Goal: Navigation & Orientation: Understand site structure

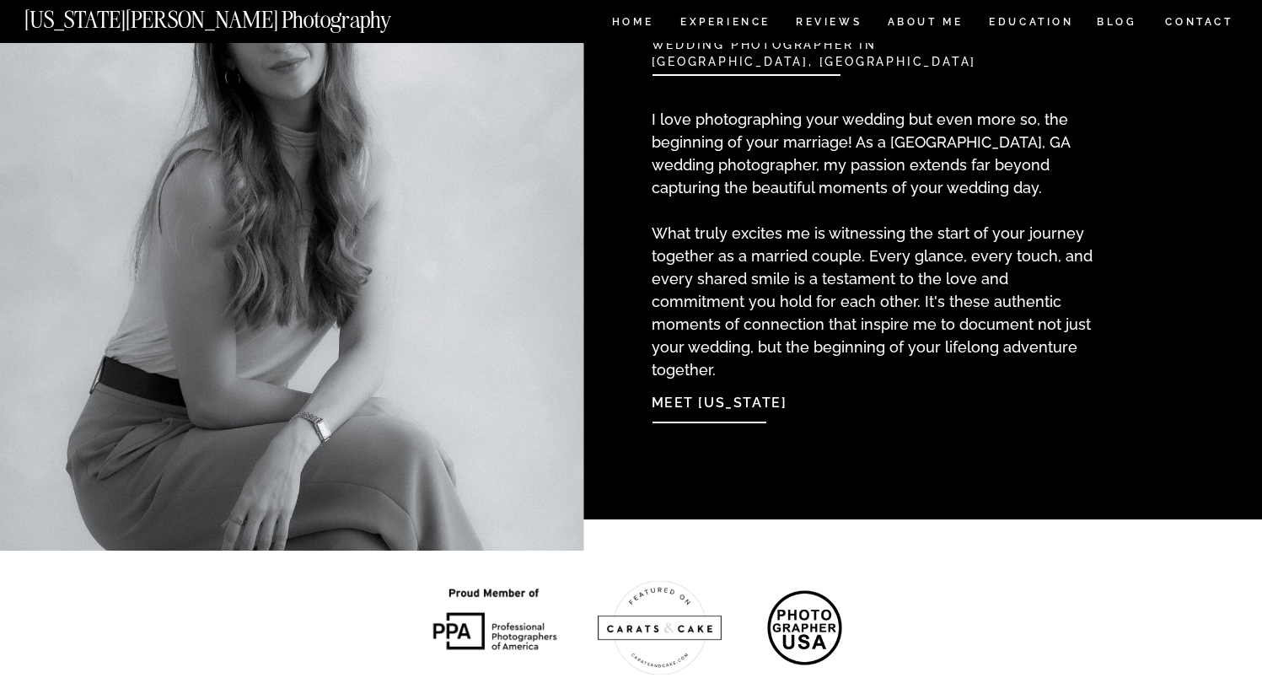
scroll to position [1820, 0]
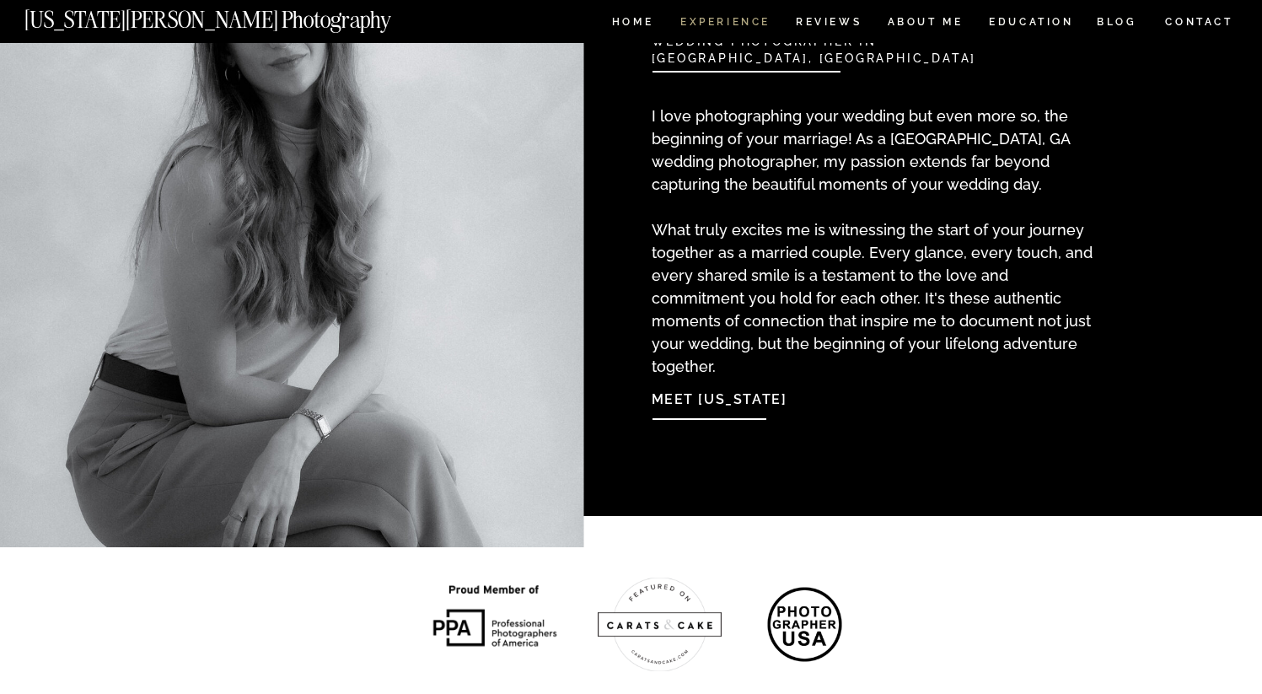
click at [691, 24] on nav "Experience" at bounding box center [724, 24] width 88 height 14
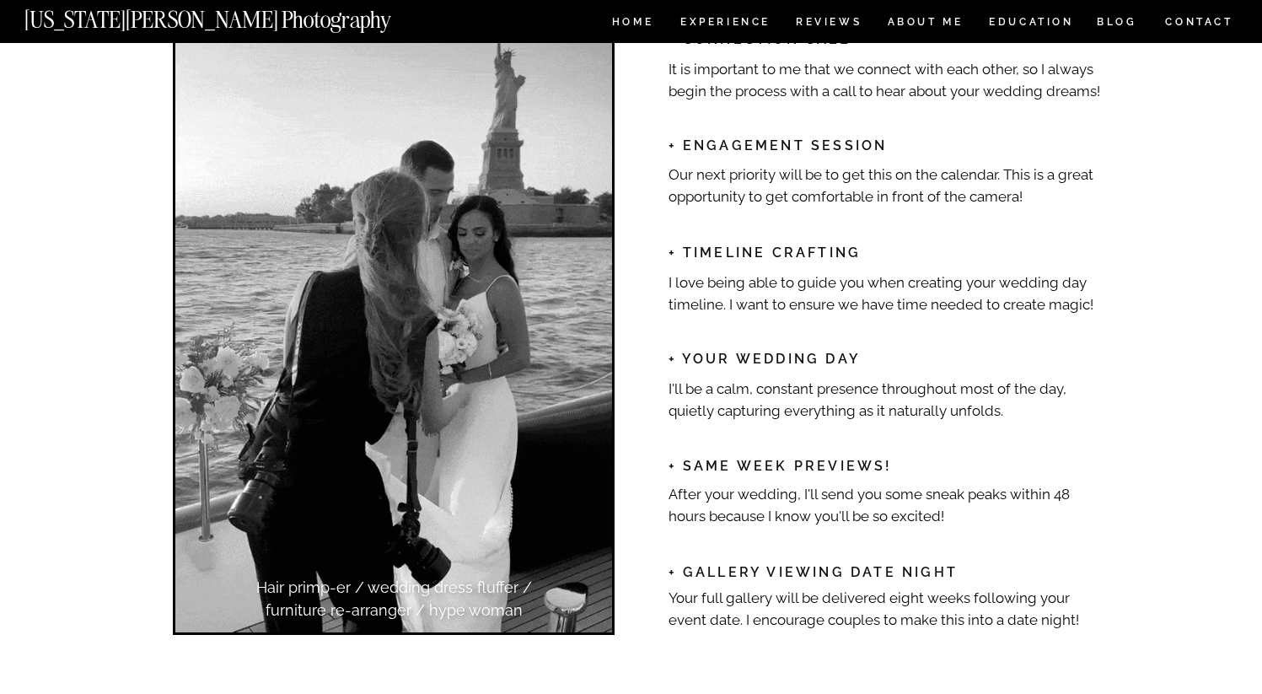
scroll to position [2611, 0]
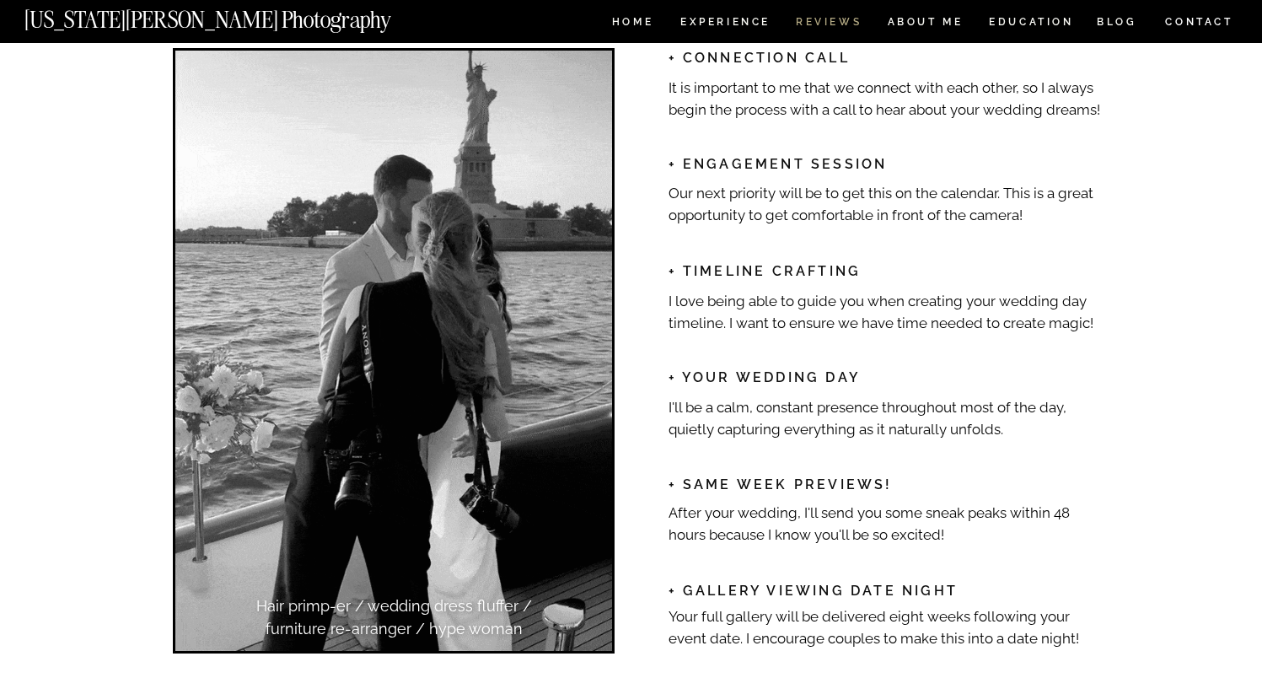
click at [818, 24] on nav "REVIEWS" at bounding box center [827, 24] width 63 height 14
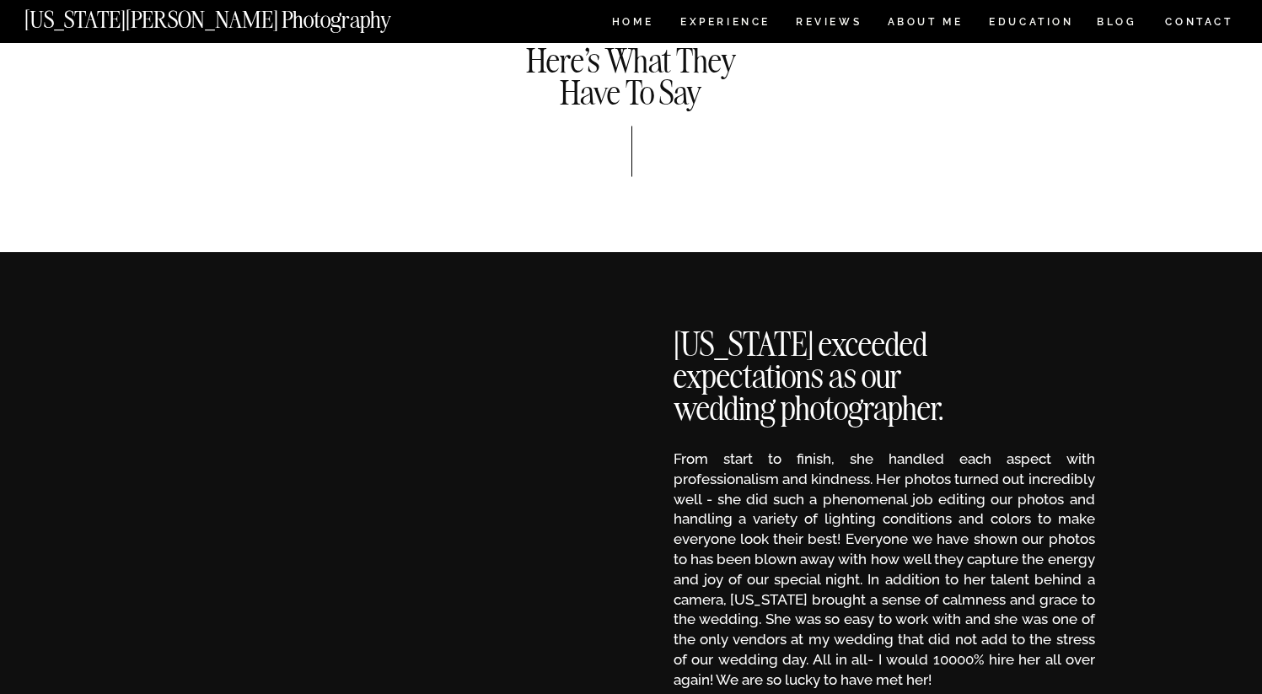
scroll to position [273, 0]
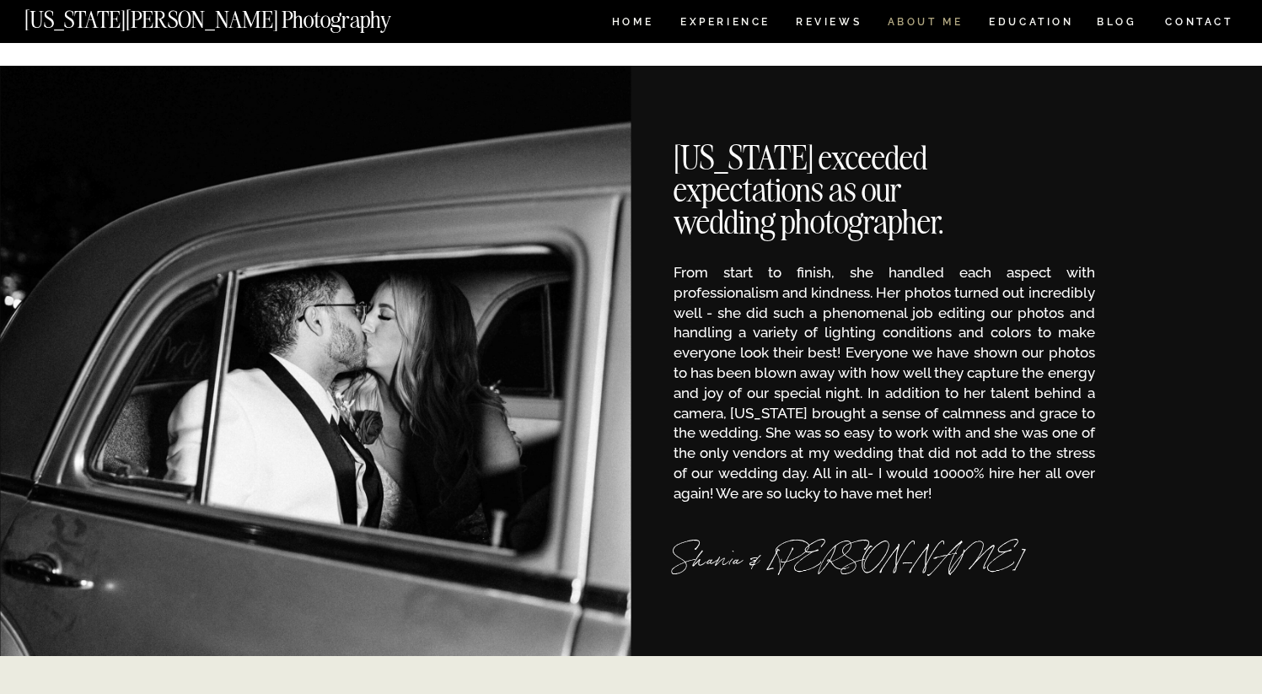
click at [888, 23] on nav "ABOUT ME" at bounding box center [925, 24] width 77 height 14
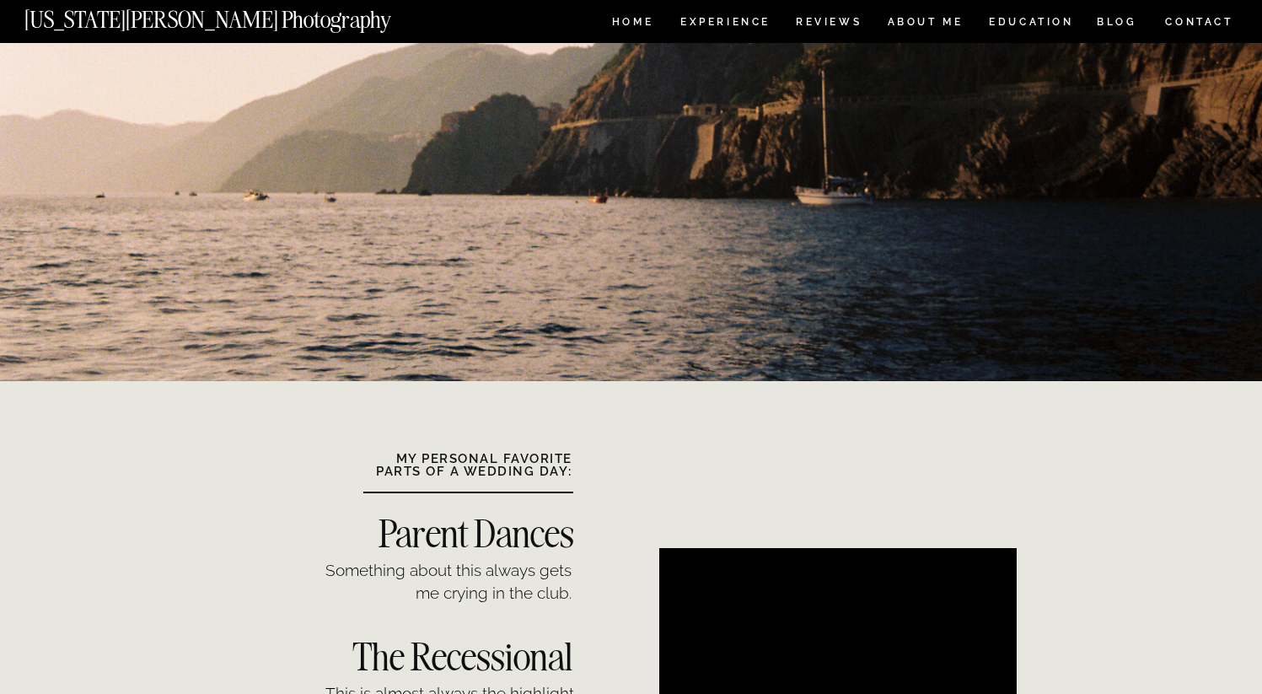
scroll to position [1405, 0]
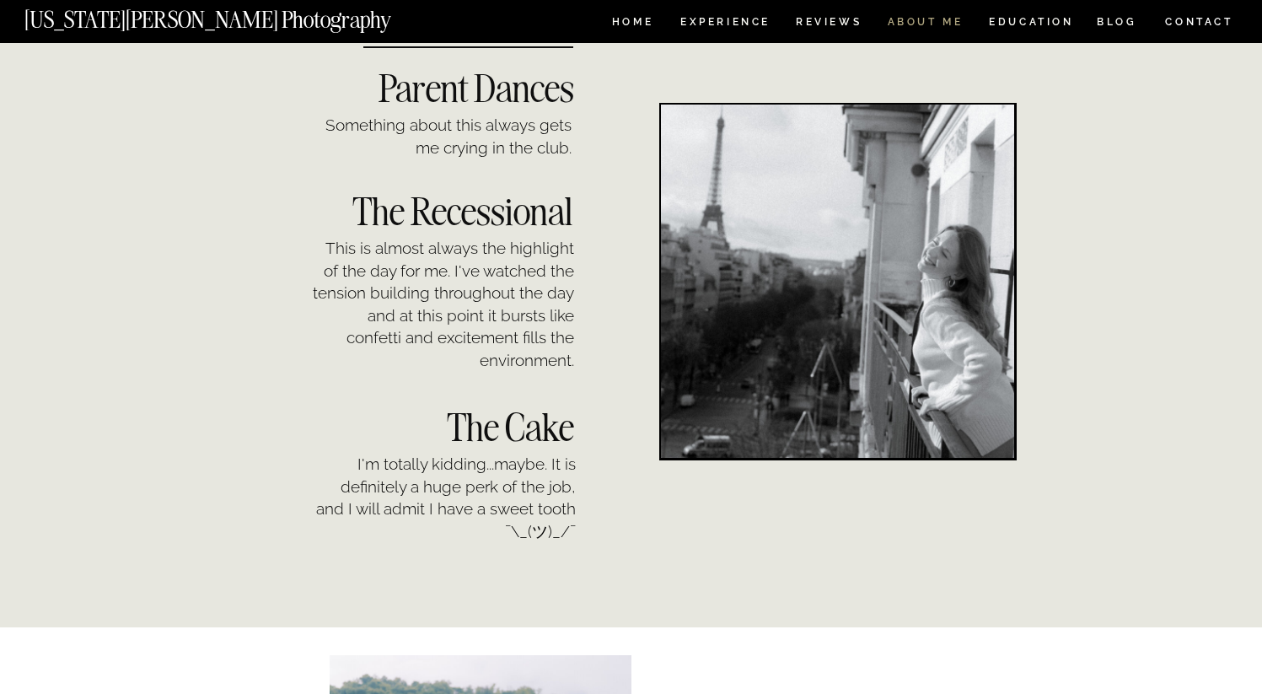
click at [943, 28] on nav "ABOUT ME" at bounding box center [925, 24] width 77 height 14
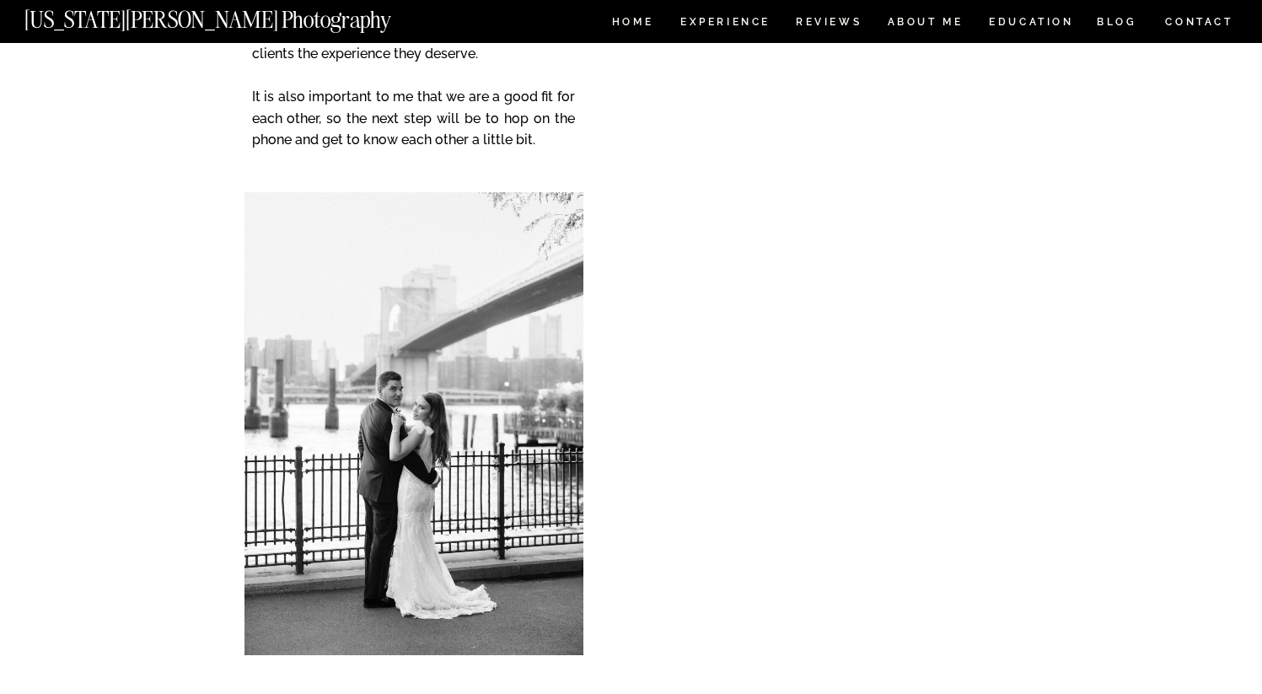
scroll to position [3660, 0]
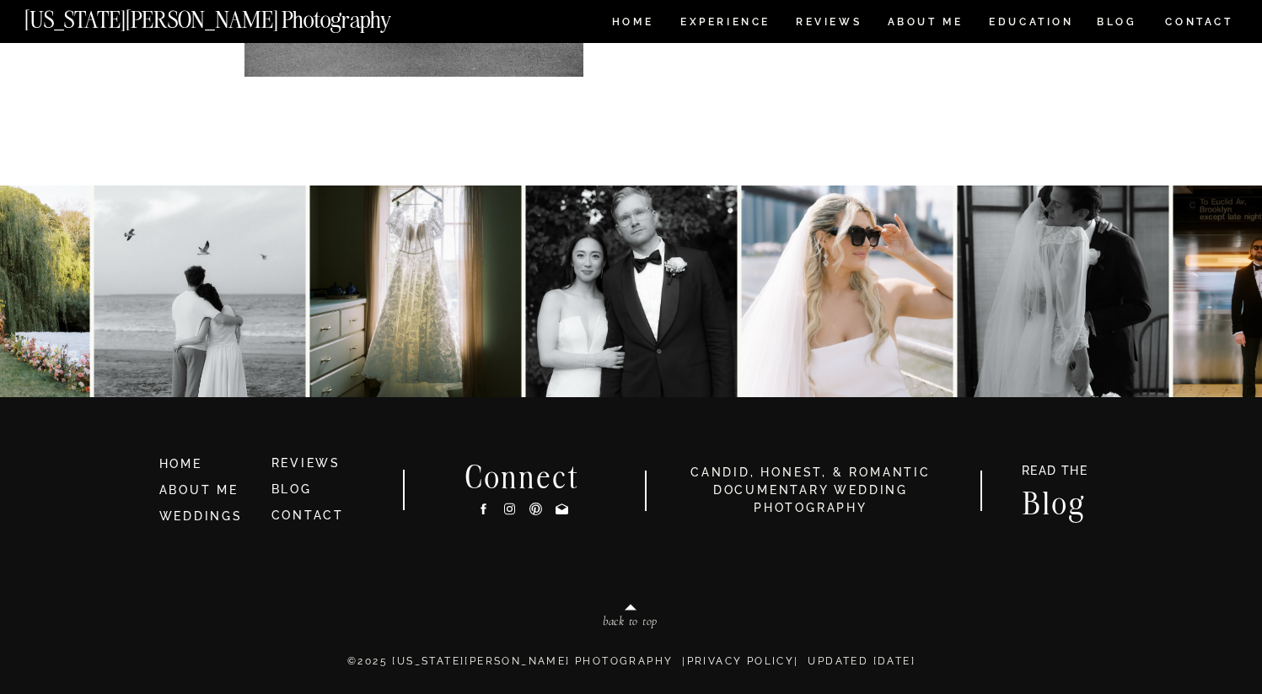
click at [505, 511] on icon at bounding box center [509, 509] width 14 height 18
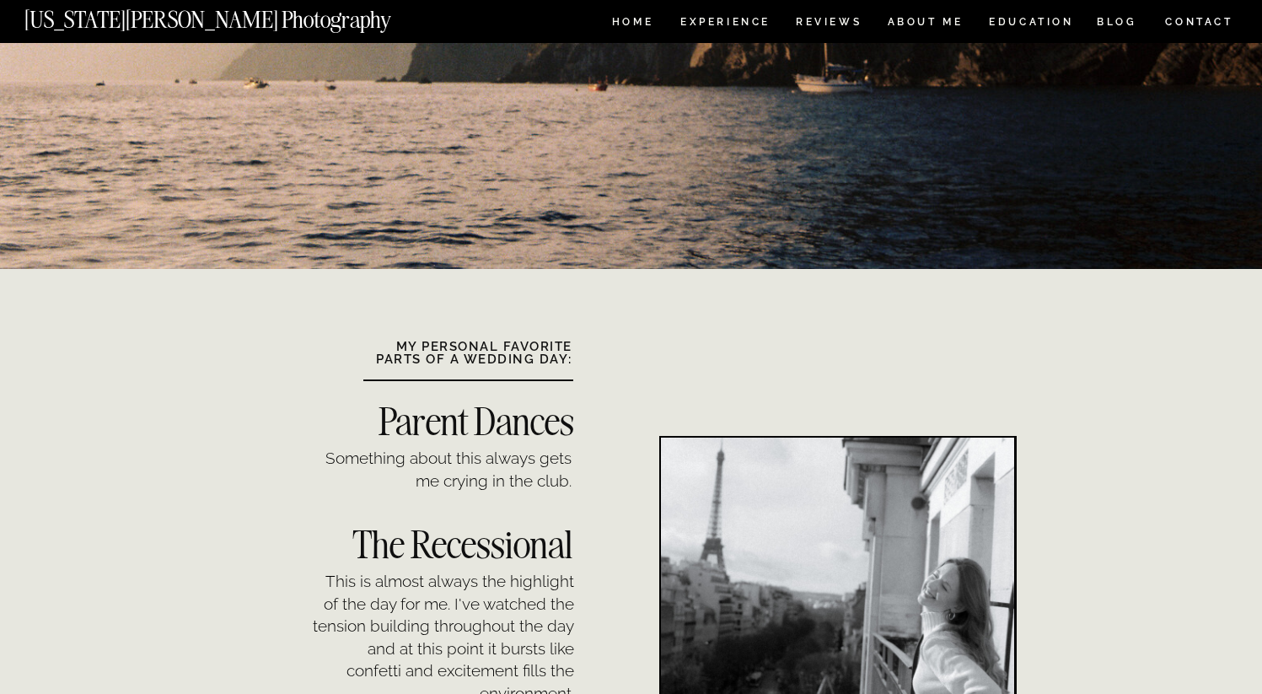
scroll to position [0, 0]
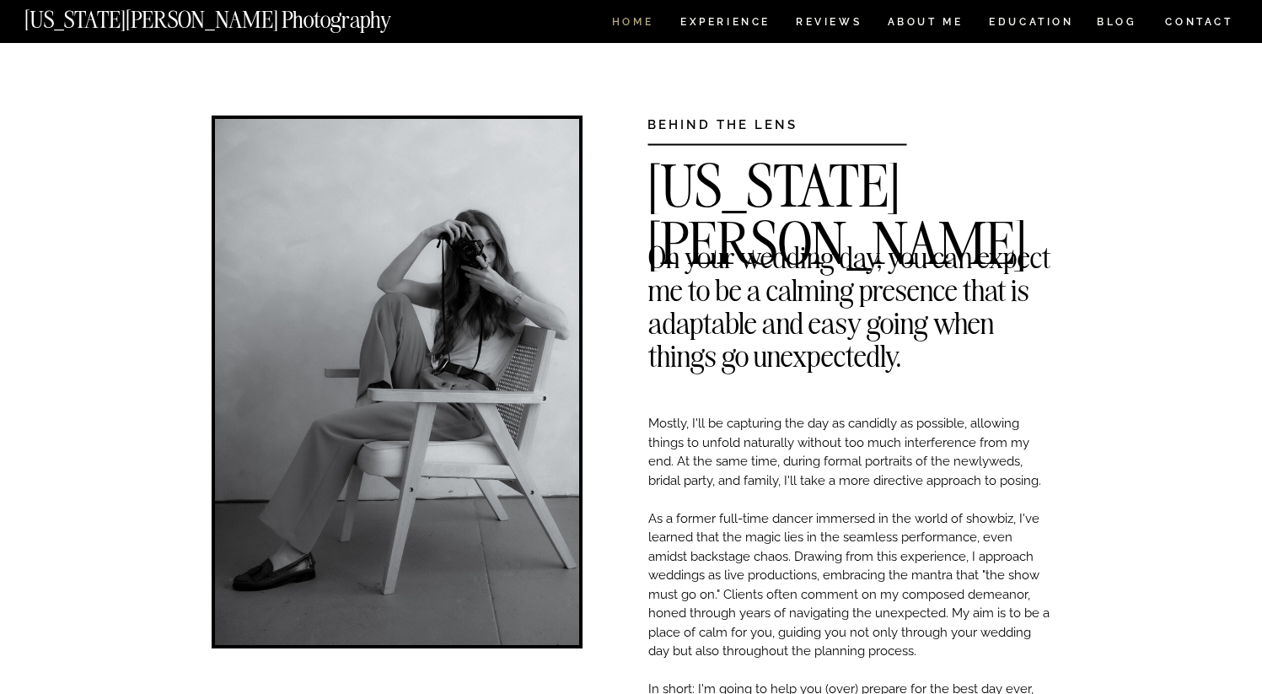
click at [629, 17] on nav "HOME" at bounding box center [633, 24] width 48 height 14
